Goal: Information Seeking & Learning: Learn about a topic

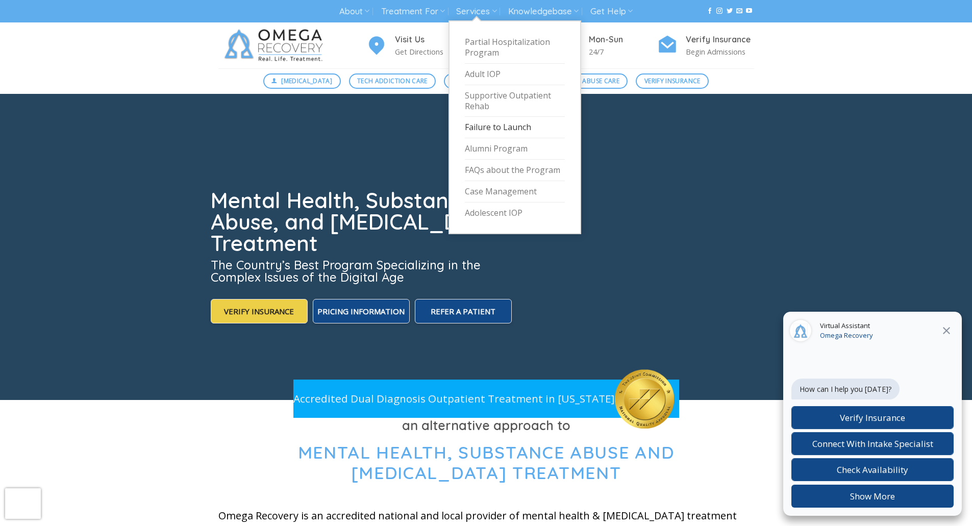
click at [499, 129] on link "Failure to Launch" at bounding box center [515, 127] width 100 height 21
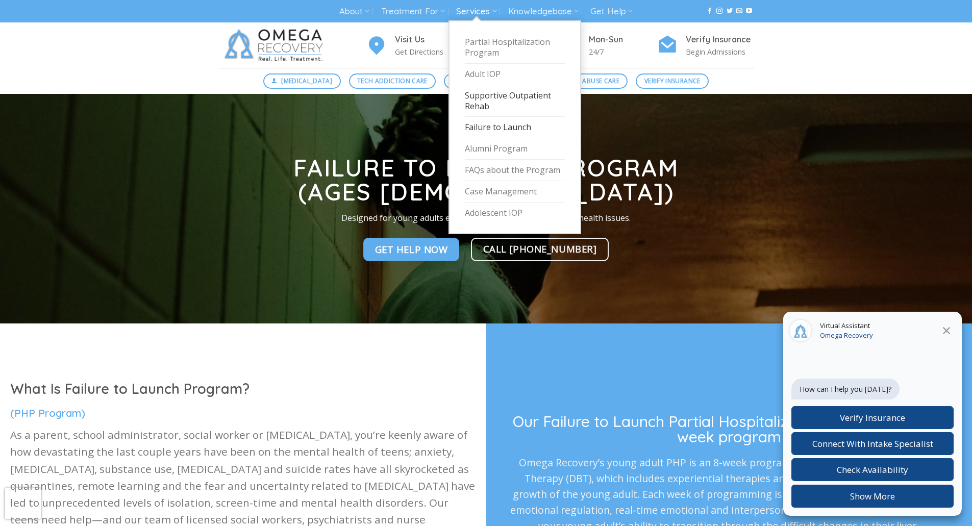
click at [497, 97] on link "Supportive Outpatient Rehab" at bounding box center [515, 101] width 100 height 32
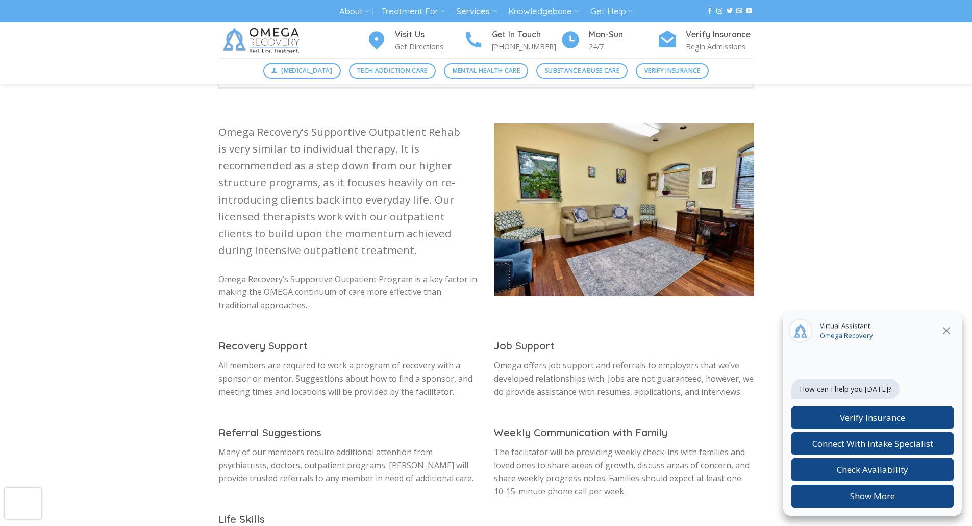
scroll to position [255, 0]
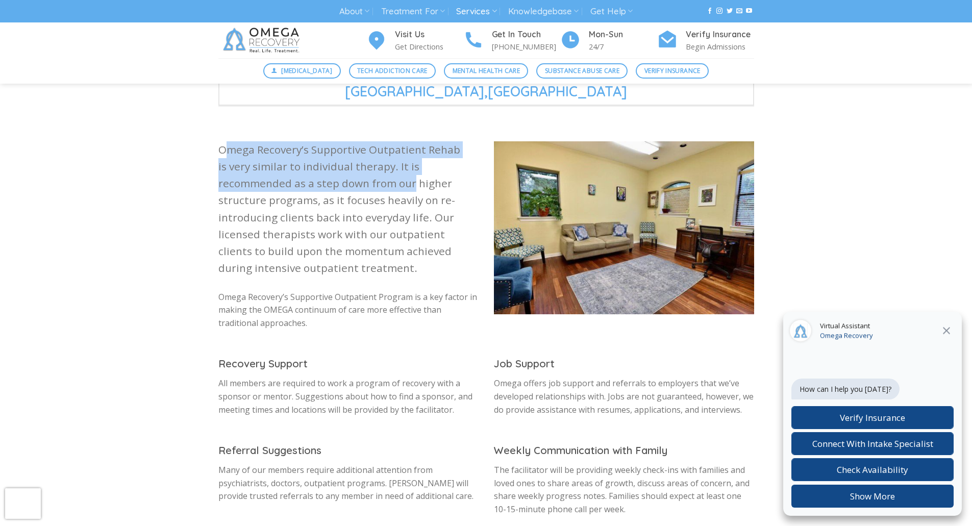
drag, startPoint x: 223, startPoint y: 129, endPoint x: 410, endPoint y: 165, distance: 190.7
click at [410, 165] on p "Omega Recovery’s Supportive Outpatient Rehab is very similar to individual ther…" at bounding box center [348, 209] width 260 height 136
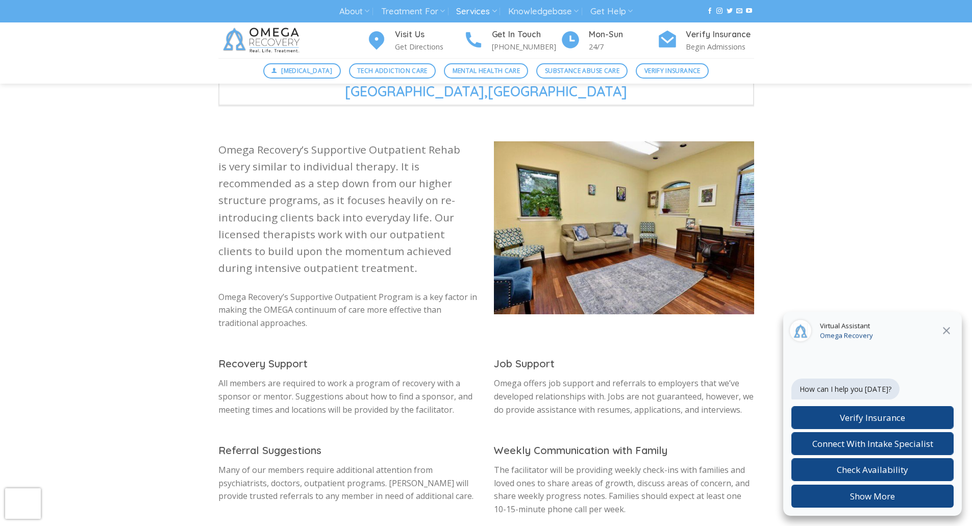
click at [408, 184] on p "Omega Recovery’s Supportive Outpatient Rehab is very similar to individual ther…" at bounding box center [348, 209] width 260 height 136
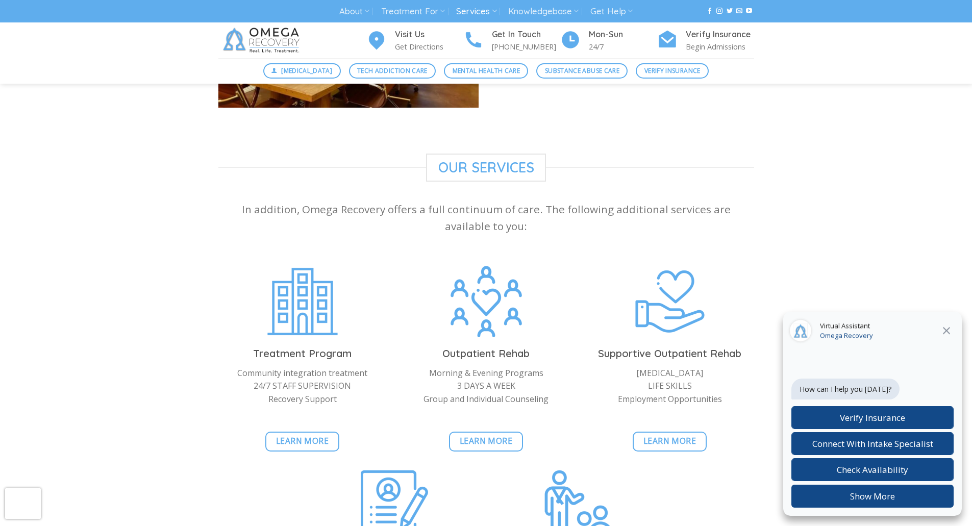
scroll to position [969, 0]
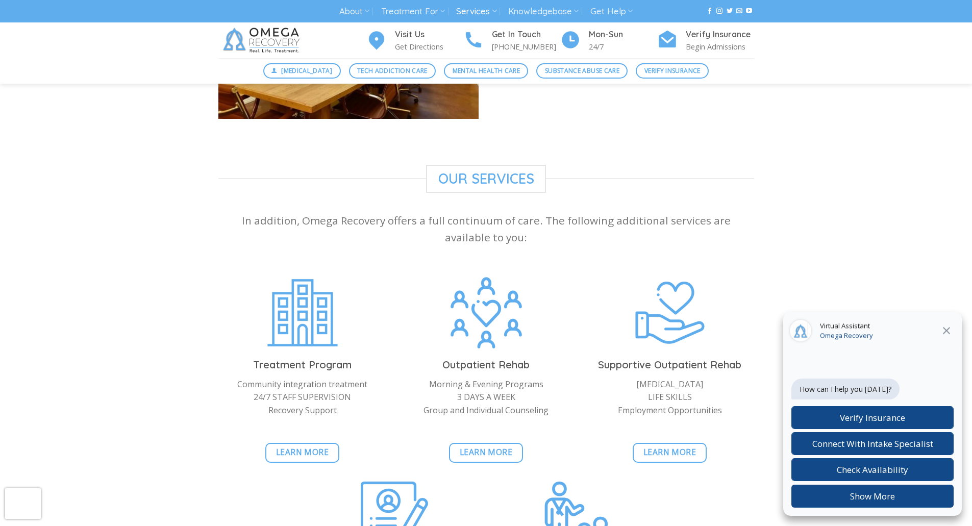
drag, startPoint x: 360, startPoint y: 387, endPoint x: 247, endPoint y: 366, distance: 114.7
click at [247, 378] on p "Community integration treatment 24/7 STAFF SUPERVISION Recovery Support" at bounding box center [302, 397] width 168 height 39
click at [448, 378] on p "Morning & Evening Programs 3 DAYS A WEEK Group and Individual Counseling" at bounding box center [486, 397] width 168 height 39
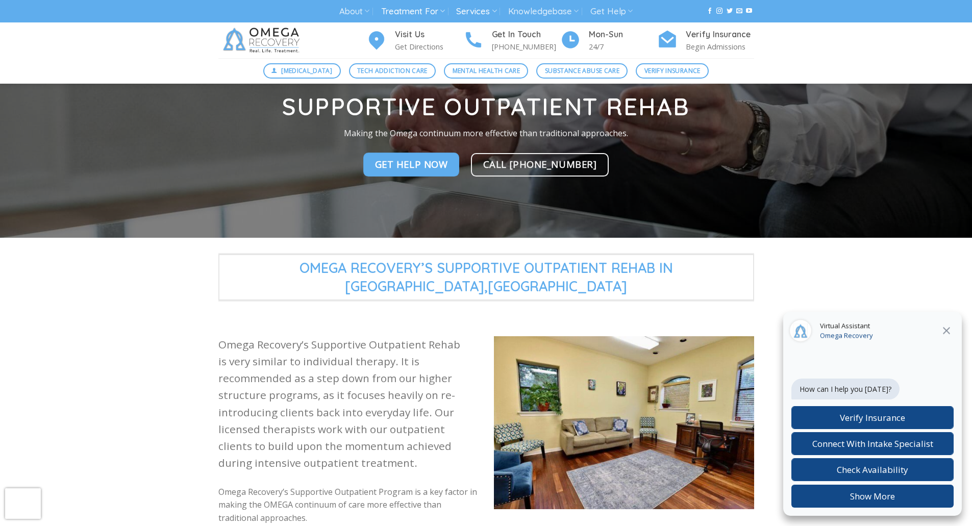
scroll to position [51, 0]
